Goal: Transaction & Acquisition: Download file/media

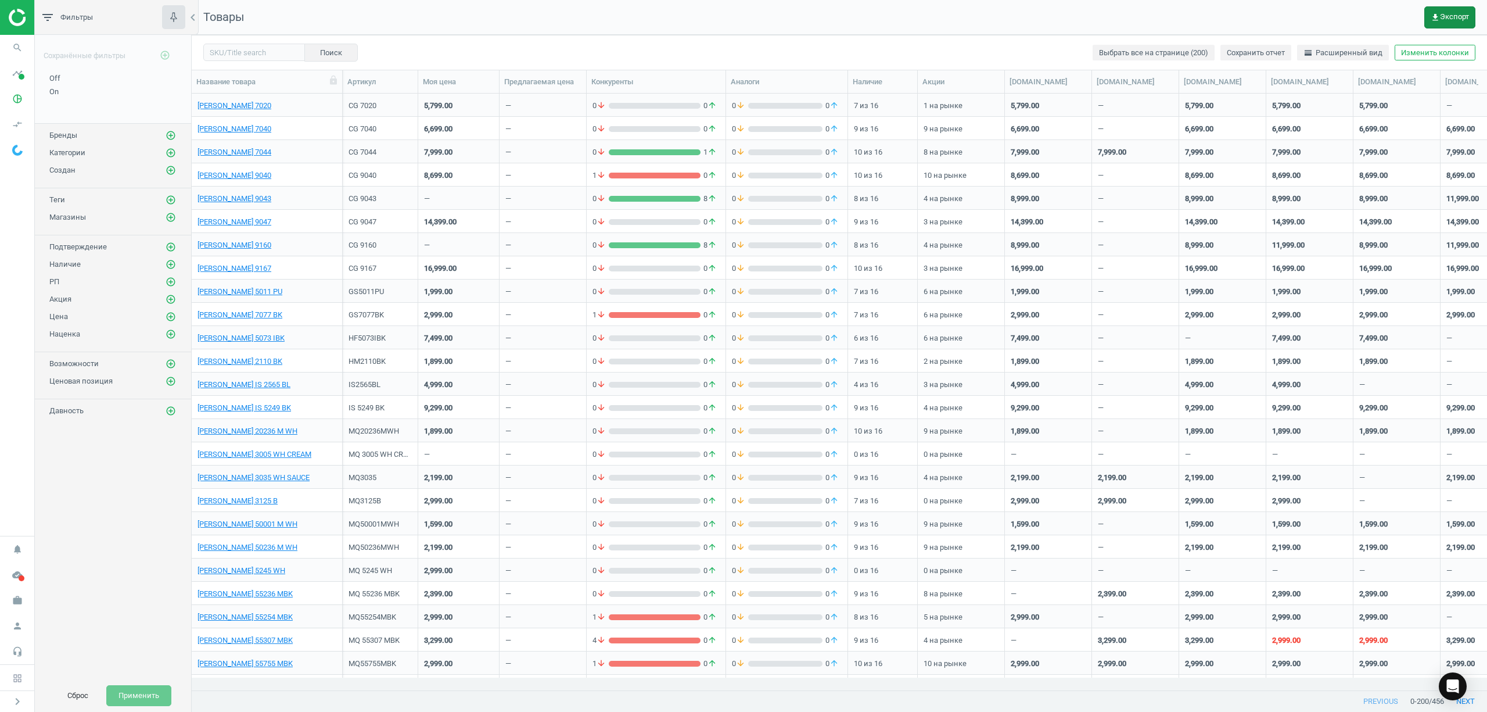
scroll to position [572, 1283]
click at [1446, 15] on span "get_app Экспорт" at bounding box center [1450, 17] width 38 height 9
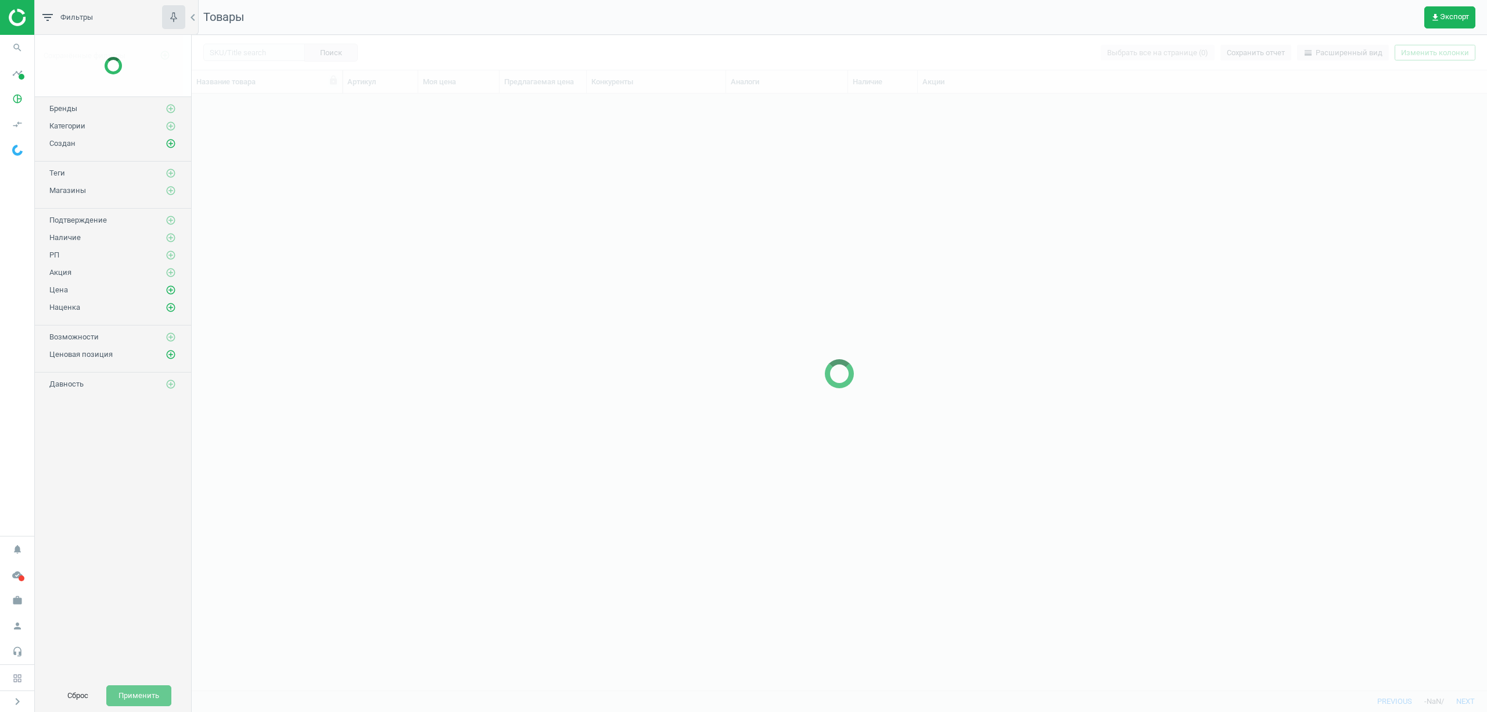
scroll to position [572, 1283]
click at [1437, 15] on icon "get_app" at bounding box center [1435, 17] width 9 height 9
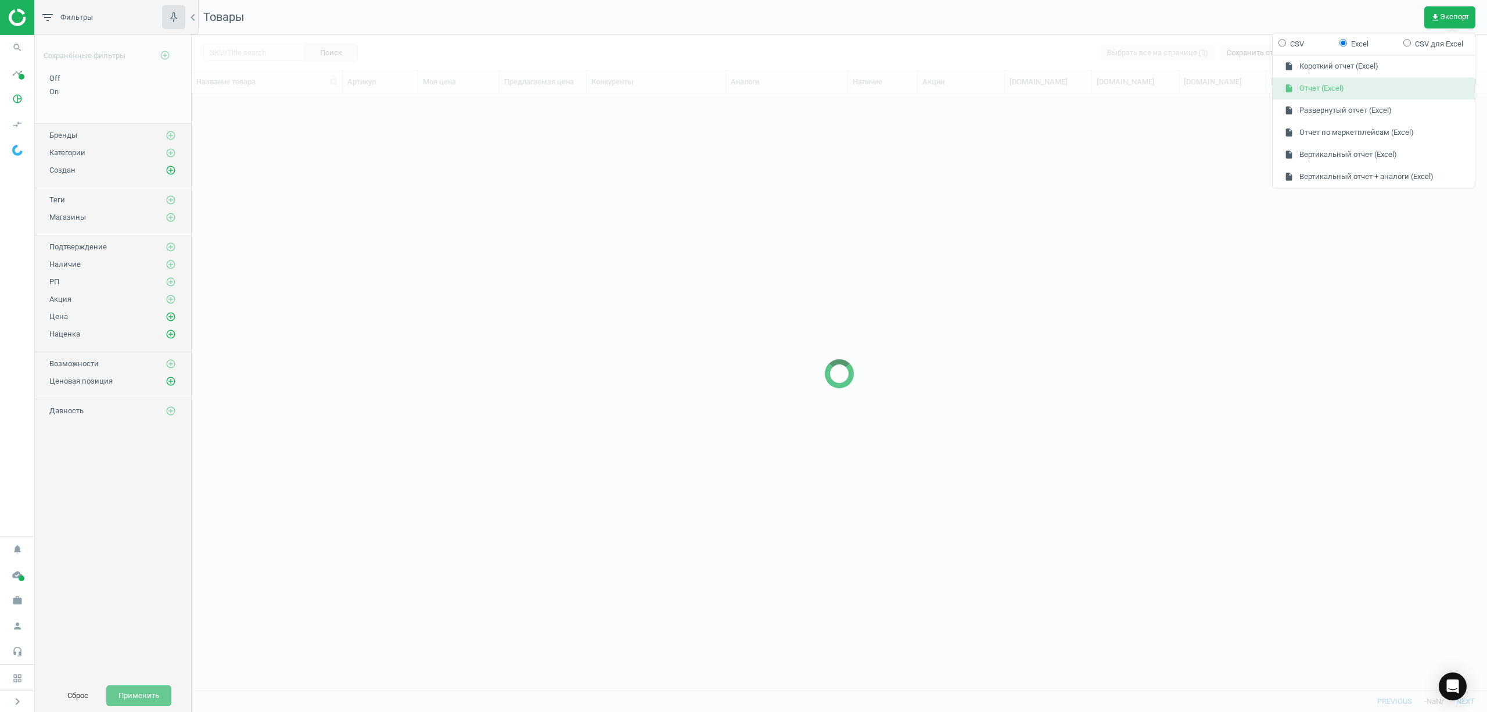
drag, startPoint x: 1360, startPoint y: 87, endPoint x: 1123, endPoint y: 82, distance: 236.5
click at [1358, 87] on button "insert_drive_file Отчет (Excel)" at bounding box center [1374, 89] width 202 height 22
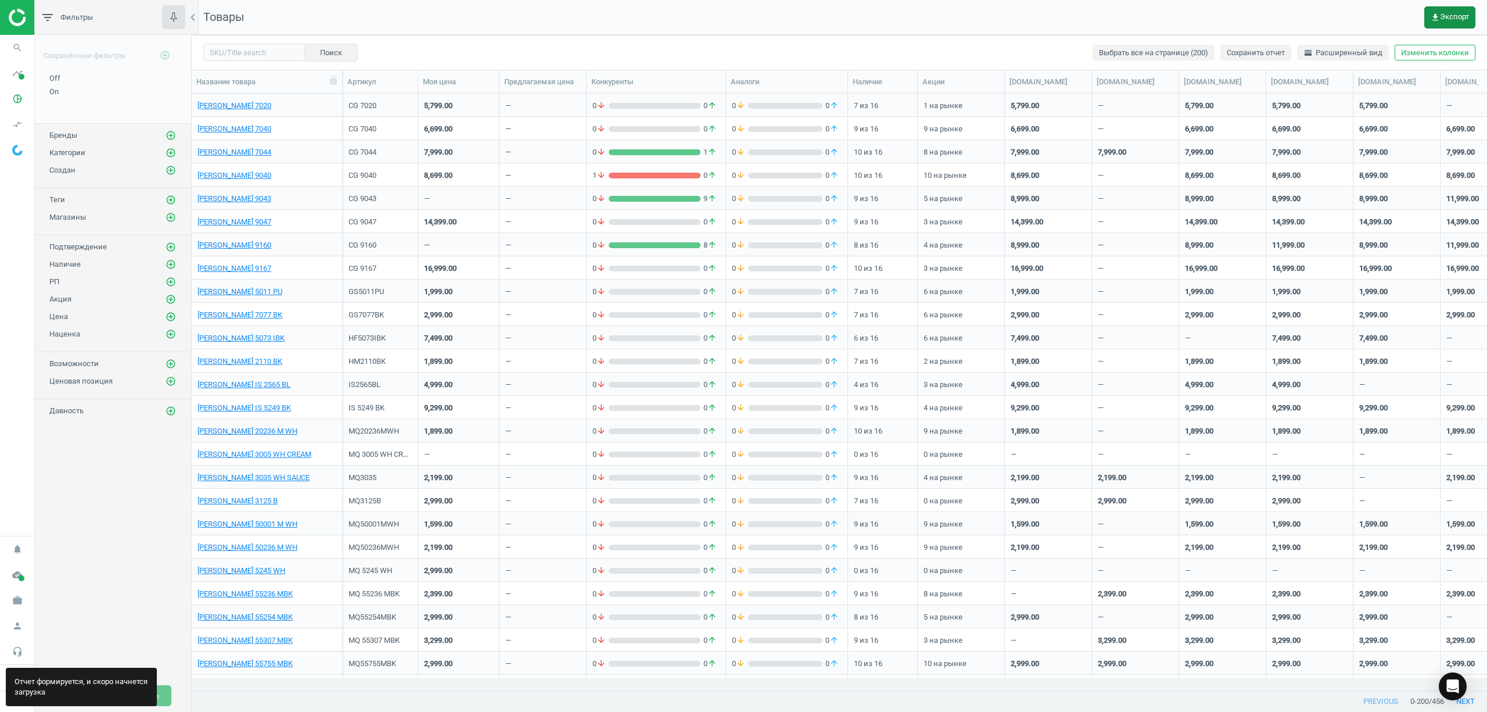
click at [1437, 14] on icon "get_app" at bounding box center [1435, 17] width 9 height 9
